Goal: Book appointment/travel/reservation

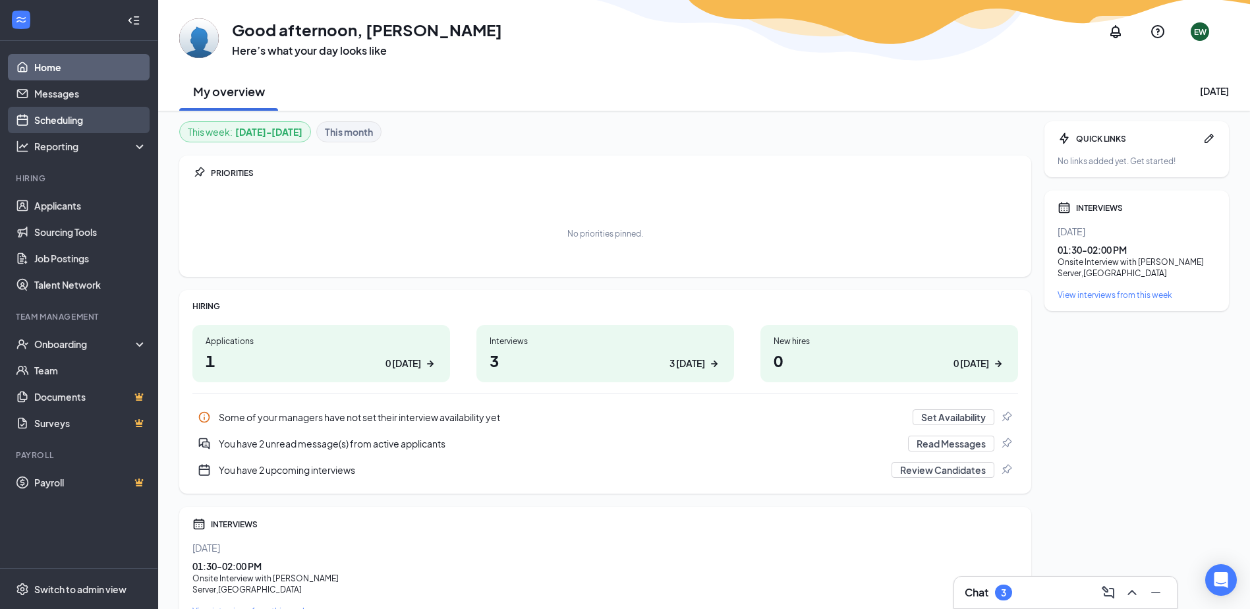
click at [61, 125] on link "Scheduling" at bounding box center [90, 120] width 113 height 26
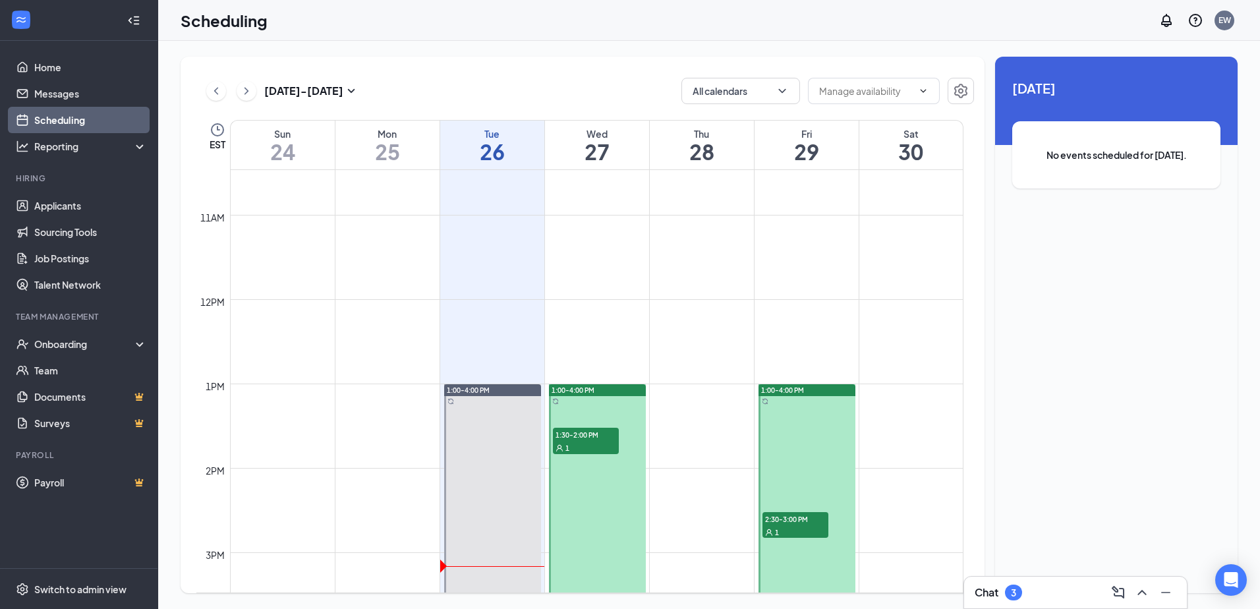
scroll to position [977, 0]
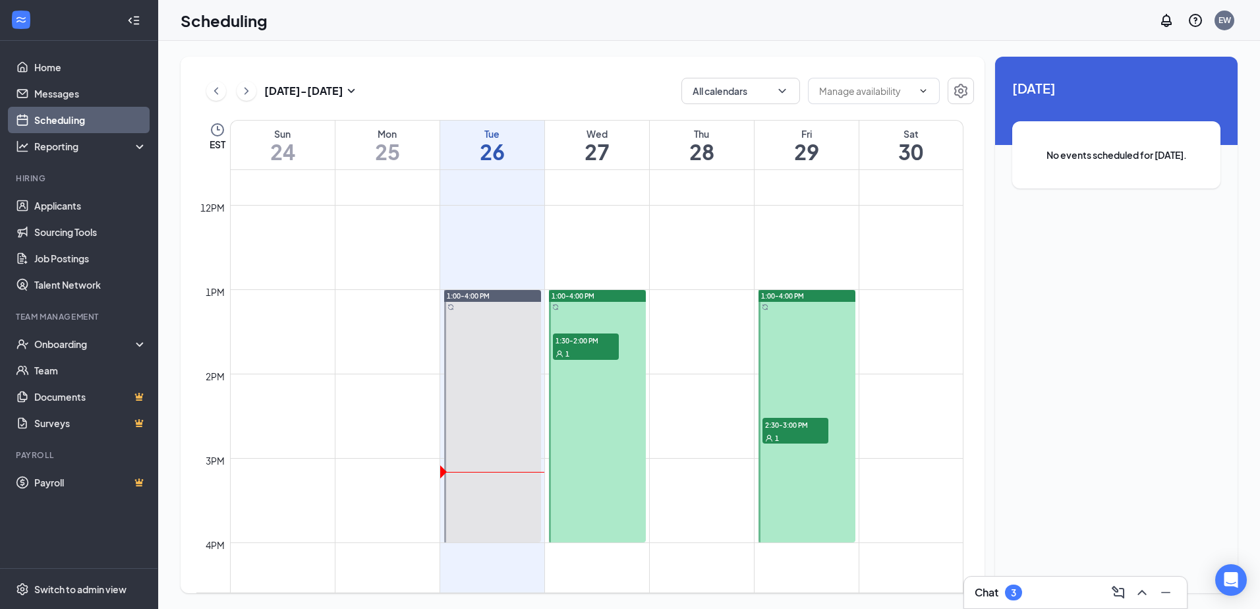
click at [590, 349] on div "1" at bounding box center [586, 353] width 66 height 13
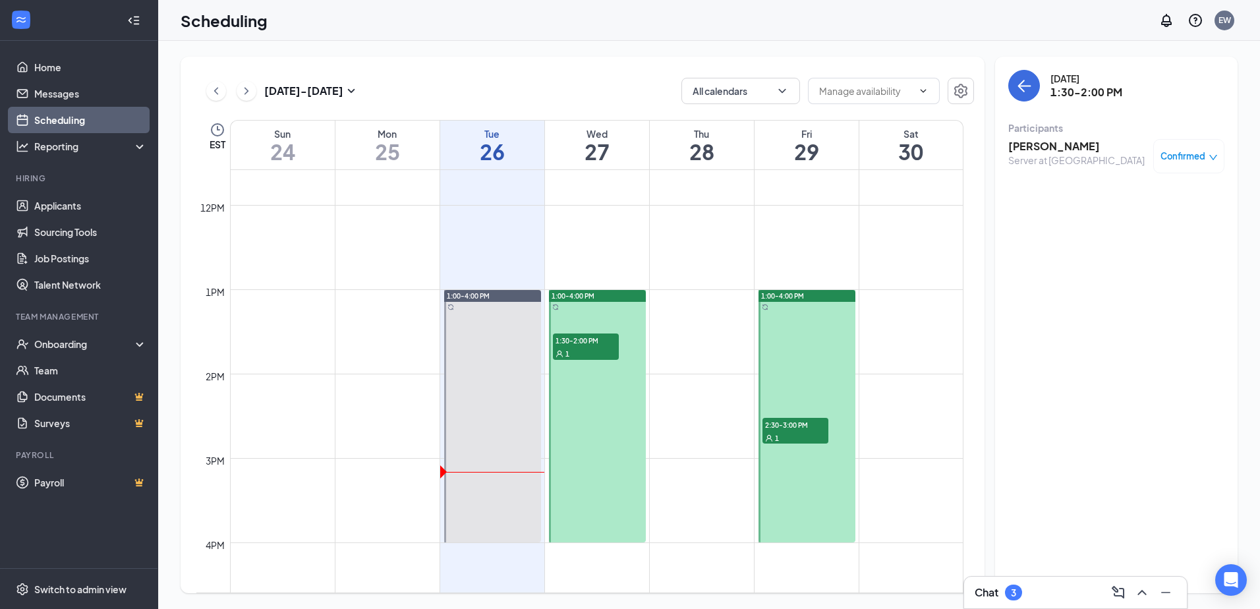
click at [781, 434] on div "1" at bounding box center [796, 437] width 66 height 13
click at [581, 341] on span "1:30-2:00 PM" at bounding box center [586, 339] width 66 height 13
click at [1215, 159] on icon "down" at bounding box center [1213, 157] width 9 height 9
click at [1181, 200] on span "Request Reschedule" at bounding box center [1159, 199] width 90 height 14
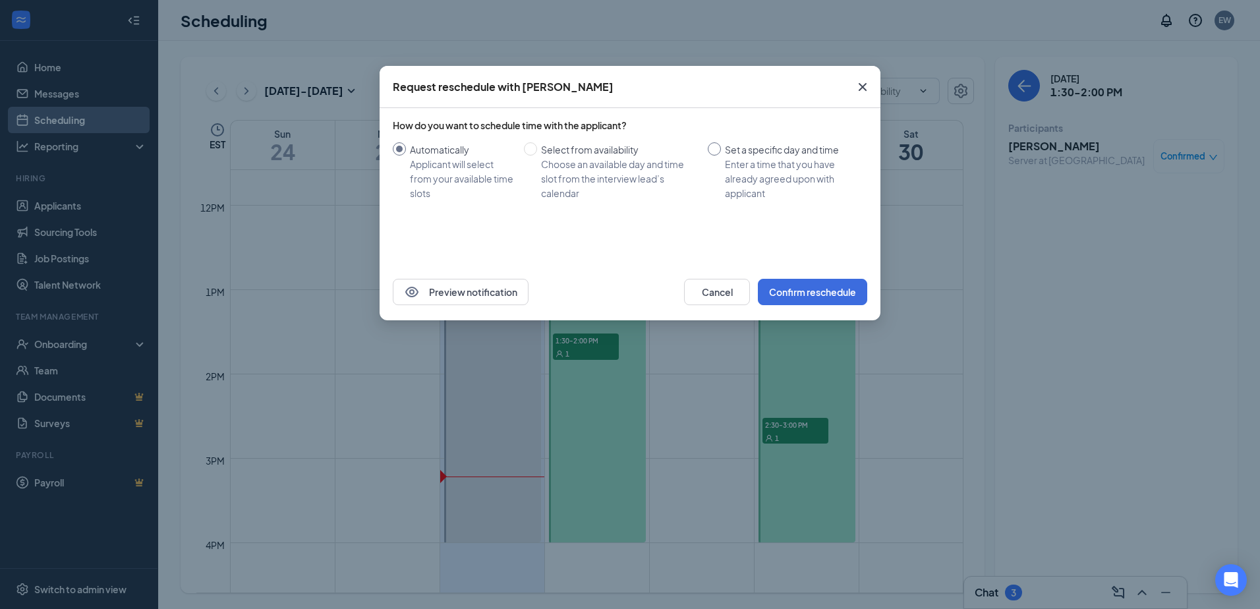
click at [734, 142] on div "Set a specific day and time" at bounding box center [791, 149] width 132 height 14
click at [721, 142] on input "Set a specific day and time Enter a time that you have already agreed upon with…" at bounding box center [714, 148] width 13 height 13
radio input "true"
radio input "false"
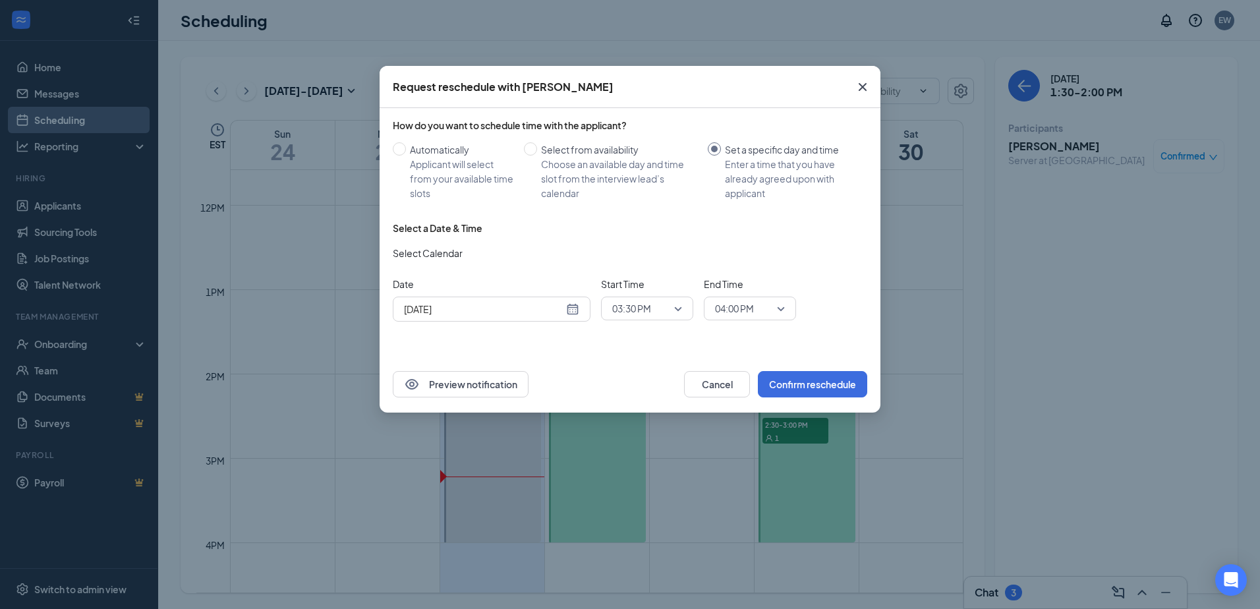
click at [505, 310] on input "[DATE]" at bounding box center [483, 309] width 159 height 14
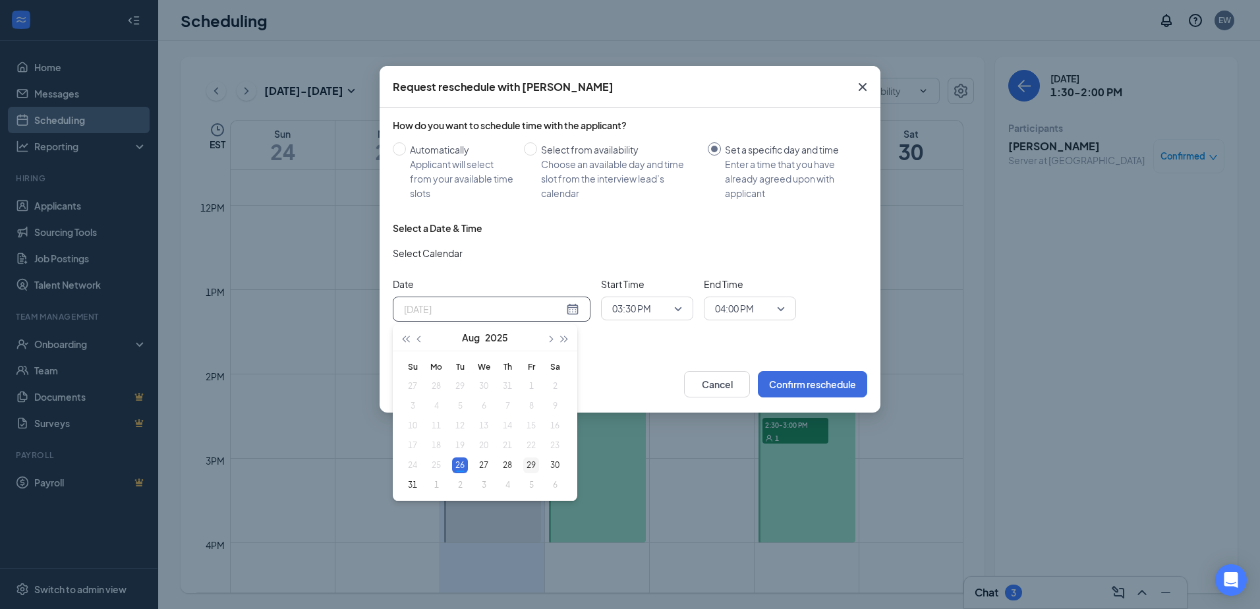
type input "[DATE]"
click at [532, 471] on div "29" at bounding box center [531, 465] width 16 height 16
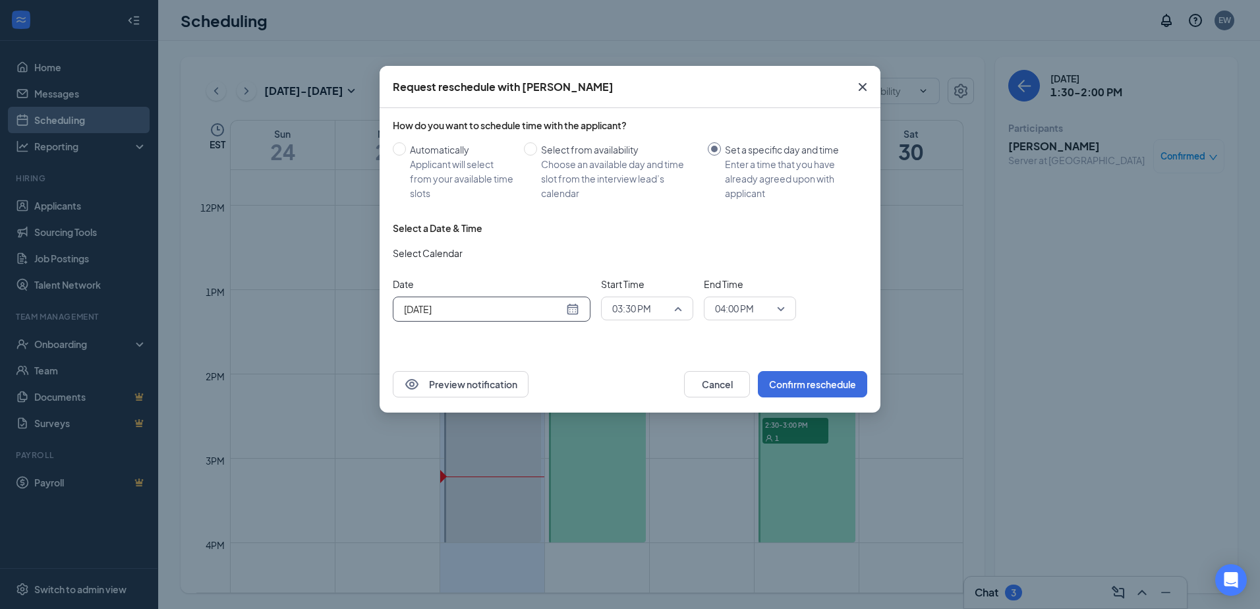
click at [679, 310] on span "03:30 PM" at bounding box center [647, 309] width 70 height 20
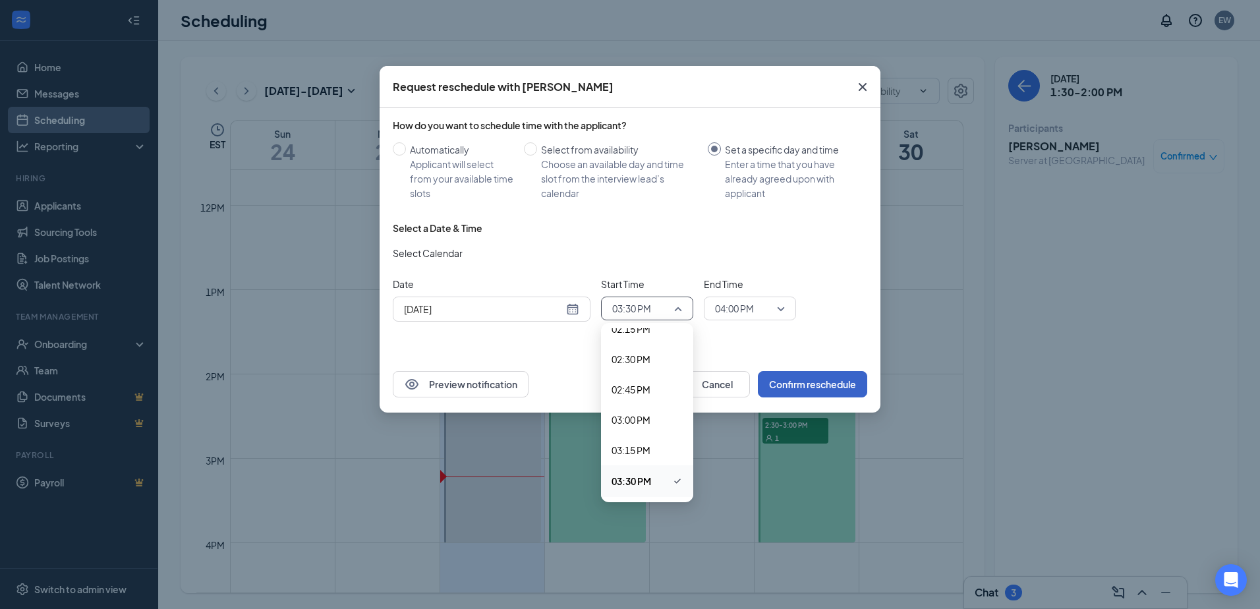
click at [798, 384] on button "Confirm reschedule" at bounding box center [812, 384] width 109 height 26
